Goal: Transaction & Acquisition: Purchase product/service

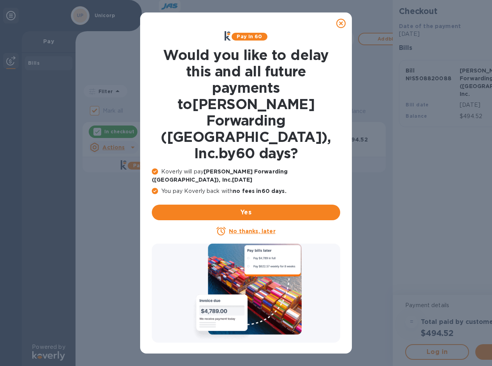
click at [342, 25] on icon at bounding box center [341, 23] width 9 height 9
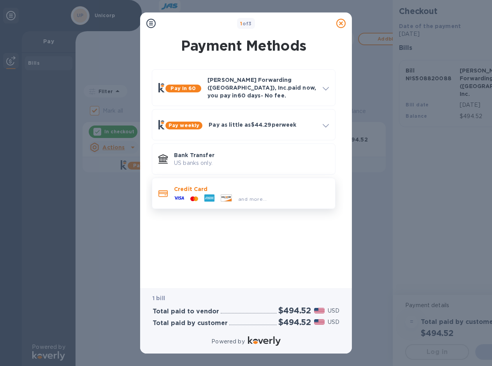
click at [272, 187] on p "Credit Card" at bounding box center [251, 189] width 155 height 8
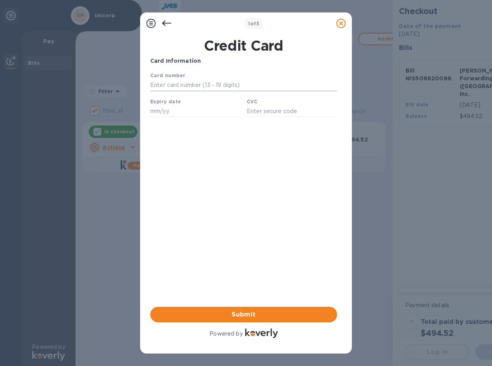
click at [200, 90] on input "text" at bounding box center [243, 85] width 187 height 12
type input "4719 2927 4073 9405"
click at [194, 111] on input "text" at bounding box center [195, 111] width 90 height 12
type input "08/29"
click at [294, 116] on input "text" at bounding box center [292, 111] width 90 height 12
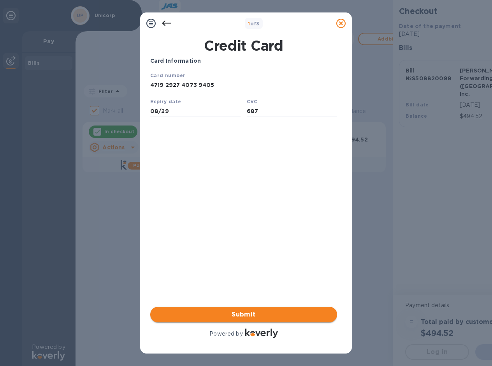
type input "687"
click at [222, 312] on span "Submit" at bounding box center [244, 314] width 175 height 9
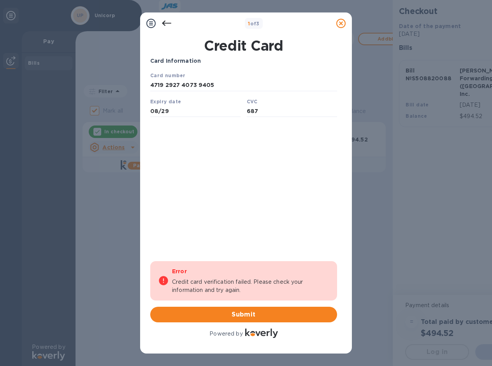
drag, startPoint x: 207, startPoint y: 86, endPoint x: 73, endPoint y: 67, distance: 135.3
click at [150, 71] on html "Card number 4719 2927 4073 9405 Expiry date 08/29 CVC 687 Save" at bounding box center [243, 97] width 187 height 52
type input "[CREDIT_CARD_NUMBER]"
click at [295, 318] on span "Submit" at bounding box center [244, 314] width 175 height 9
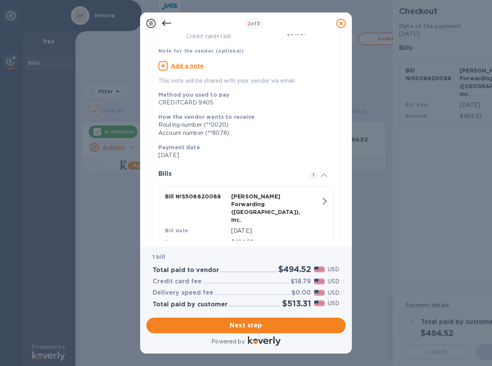
scroll to position [60, 0]
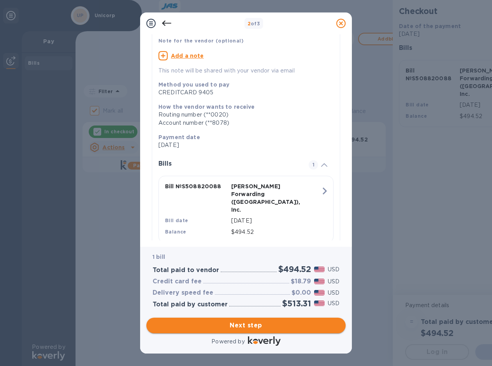
drag, startPoint x: 263, startPoint y: 323, endPoint x: 254, endPoint y: 327, distance: 9.8
click at [254, 327] on span "Next step" at bounding box center [246, 325] width 187 height 9
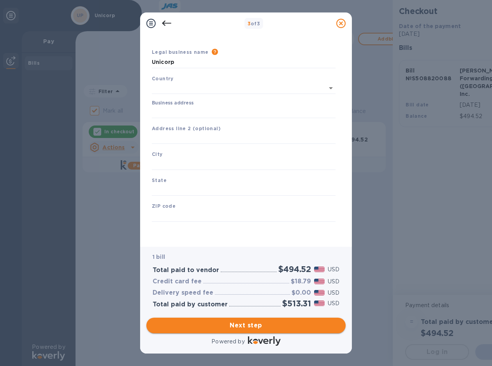
type input "[GEOGRAPHIC_DATA]"
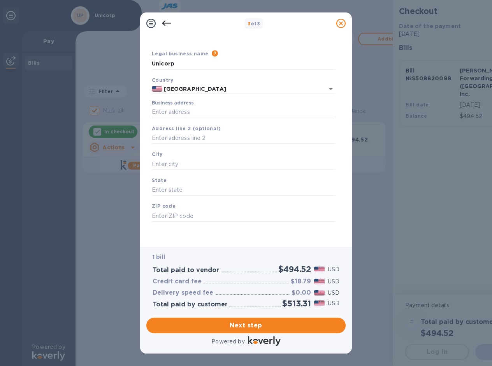
click at [219, 110] on input "Business address" at bounding box center [244, 112] width 184 height 12
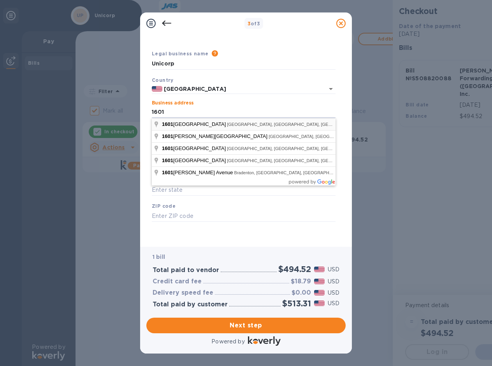
type input "[STREET_ADDRESS]"
type input "Longboat Key"
type input "FL"
type input "34228"
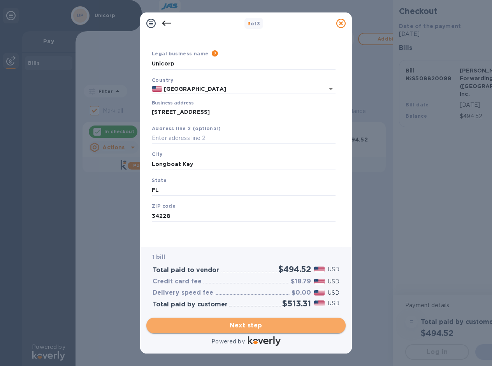
click at [257, 329] on span "Next step" at bounding box center [246, 325] width 187 height 9
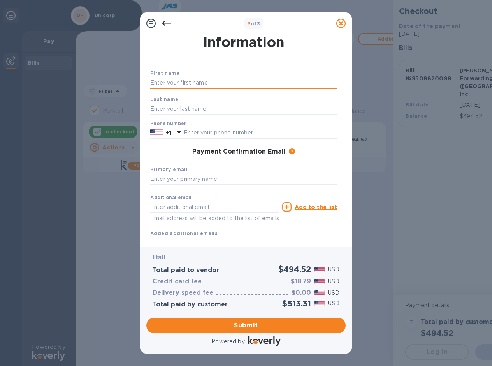
click at [220, 86] on input "text" at bounding box center [243, 83] width 187 height 12
type input "K"
type input "[PERSON_NAME]"
type input "9412311000"
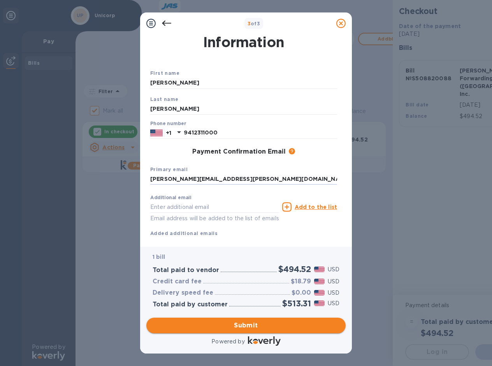
type input "[PERSON_NAME][EMAIL_ADDRESS][PERSON_NAME][DOMAIN_NAME]"
drag, startPoint x: 230, startPoint y: 325, endPoint x: 233, endPoint y: 214, distance: 111.1
click at [234, 215] on div "3 of 3 Payment Contact Information First name [PERSON_NAME] name [PERSON_NAME] …" at bounding box center [246, 182] width 212 height 341
click at [215, 196] on div "Additional email Email address will be added to the list of emails" at bounding box center [215, 206] width 132 height 35
drag, startPoint x: 215, startPoint y: 196, endPoint x: 207, endPoint y: 207, distance: 14.2
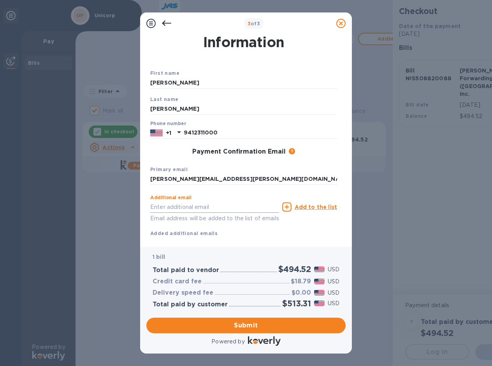
click at [207, 207] on input "text" at bounding box center [214, 207] width 129 height 12
type input "[PERSON_NAME][EMAIL_ADDRESS][PERSON_NAME][DOMAIN_NAME]"
click at [302, 207] on u "Add to the list" at bounding box center [316, 207] width 42 height 6
click at [304, 209] on u "Add to the list" at bounding box center [316, 207] width 42 height 6
click at [289, 203] on icon at bounding box center [286, 206] width 9 height 9
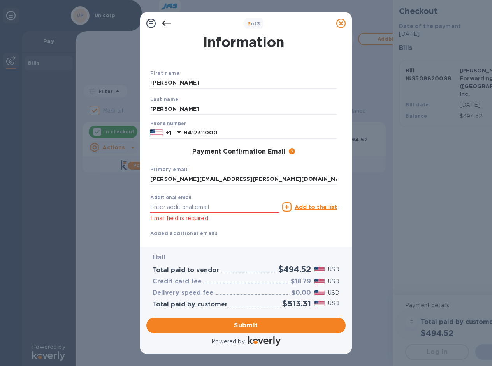
click at [289, 205] on icon at bounding box center [286, 206] width 9 height 9
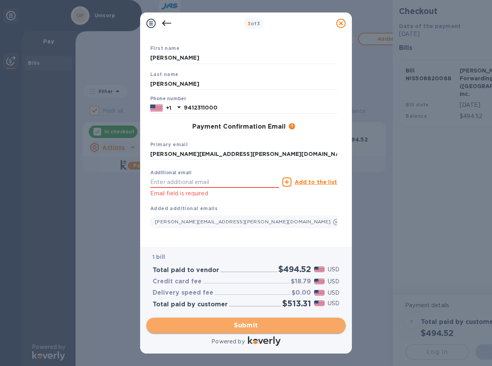
click at [279, 323] on span "Submit" at bounding box center [246, 325] width 187 height 9
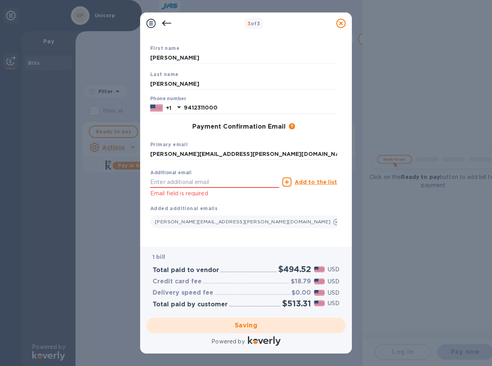
checkbox input "false"
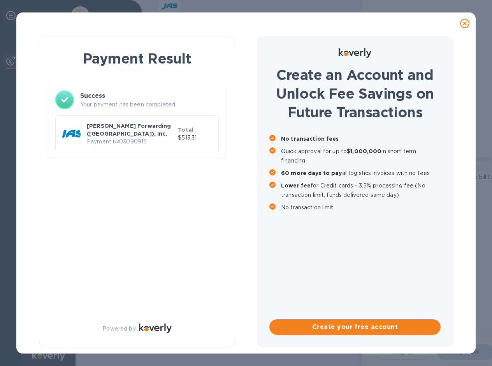
scroll to position [0, 0]
